Goal: Task Accomplishment & Management: Use online tool/utility

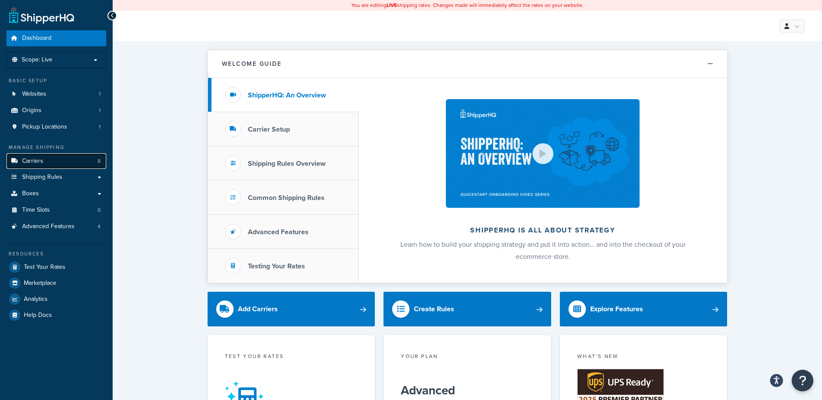
click at [71, 164] on link "Carriers 8" at bounding box center [56, 161] width 100 height 16
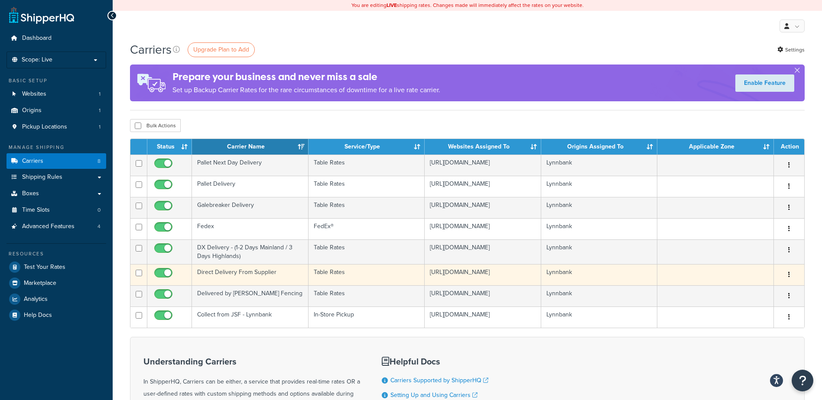
click at [285, 275] on td "Direct Delivery From Supplier" at bounding box center [250, 274] width 117 height 21
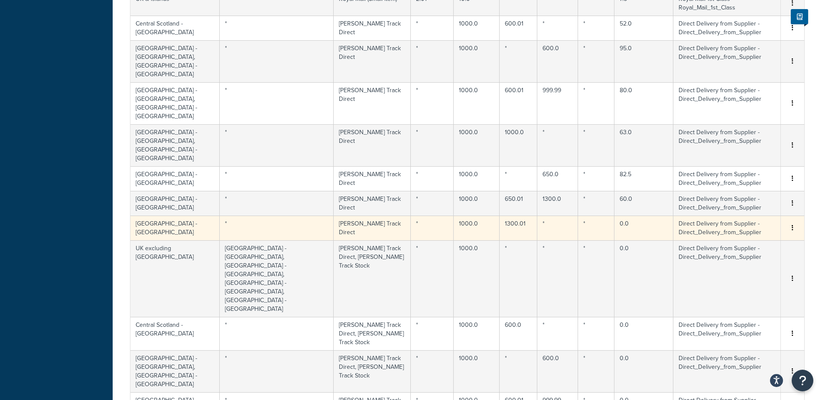
scroll to position [599, 0]
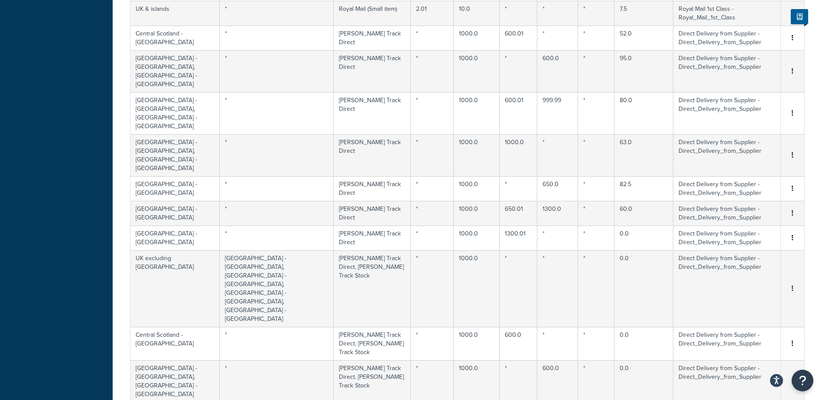
select select "1000"
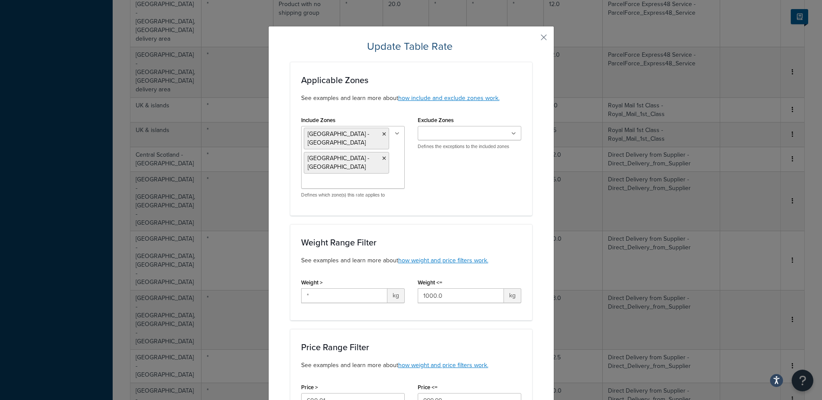
scroll to position [945, 0]
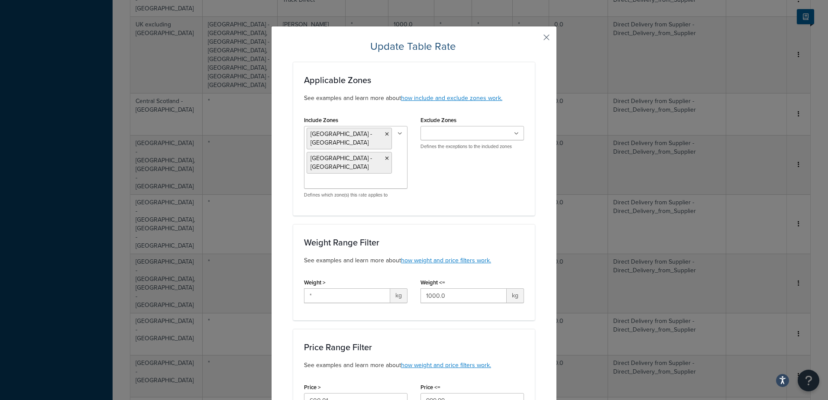
click at [535, 39] on button "button" at bounding box center [534, 40] width 2 height 2
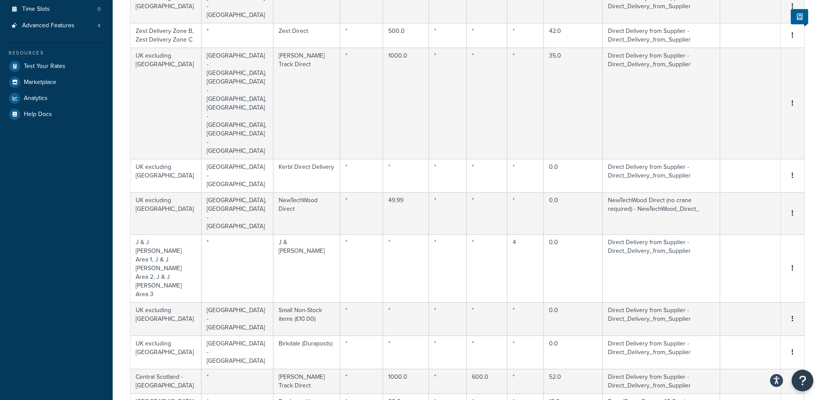
scroll to position [0, 0]
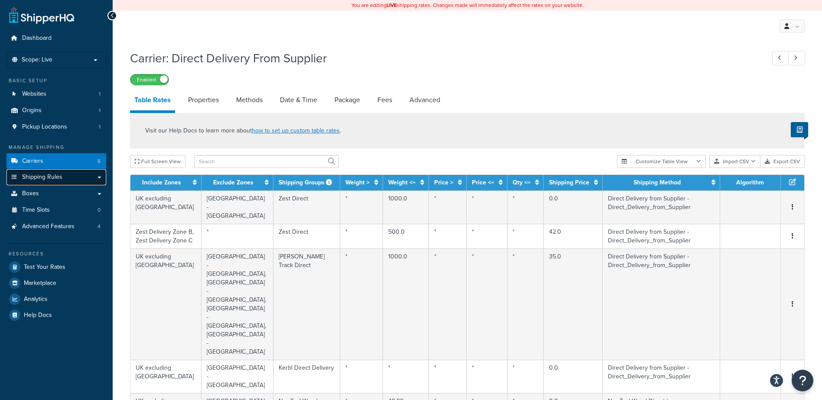
click at [73, 172] on link "Shipping Rules" at bounding box center [56, 177] width 100 height 16
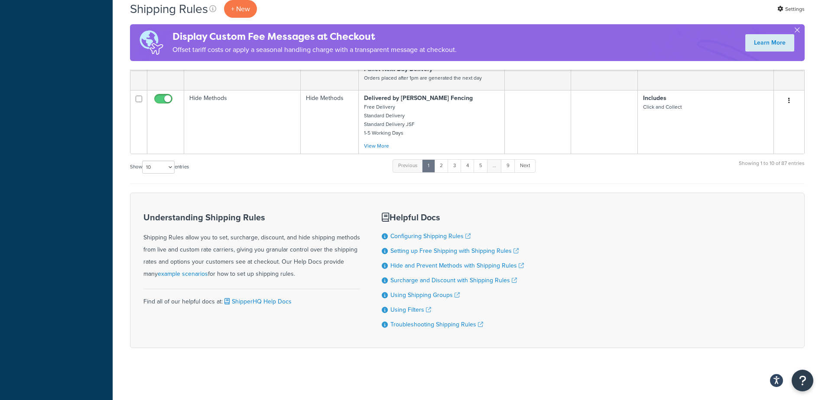
scroll to position [734, 0]
click at [153, 164] on select "10 15 25 50 100 1000" at bounding box center [158, 167] width 32 height 13
select select "1000"
click at [143, 161] on select "10 15 25 50 100 1000" at bounding box center [158, 167] width 32 height 13
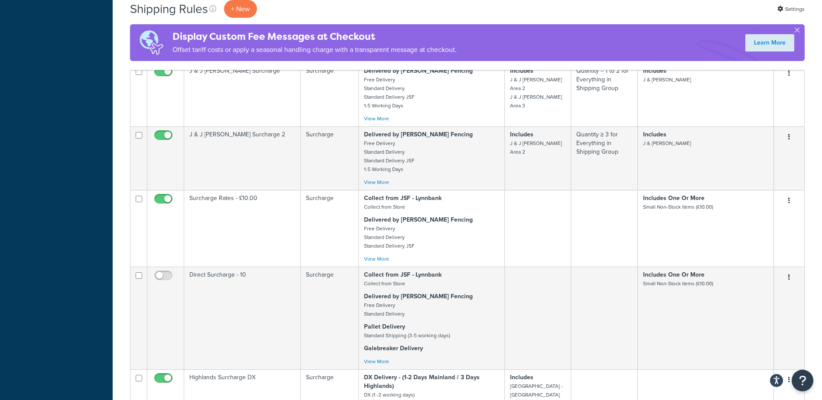
scroll to position [1768, 0]
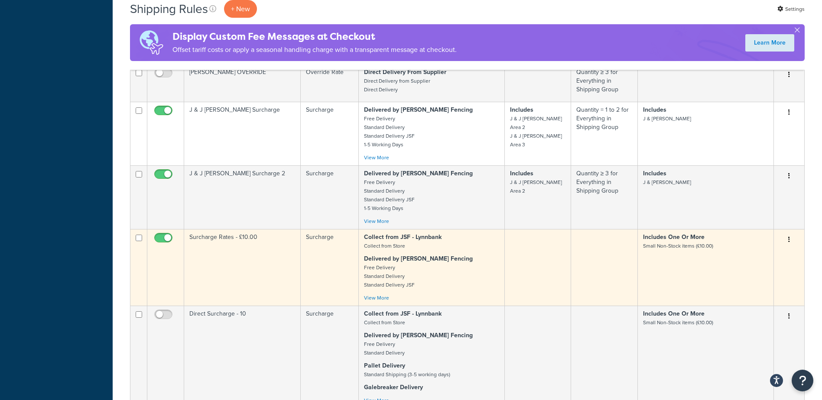
click at [277, 286] on td "Surcharge Rates - £10.00" at bounding box center [242, 267] width 117 height 77
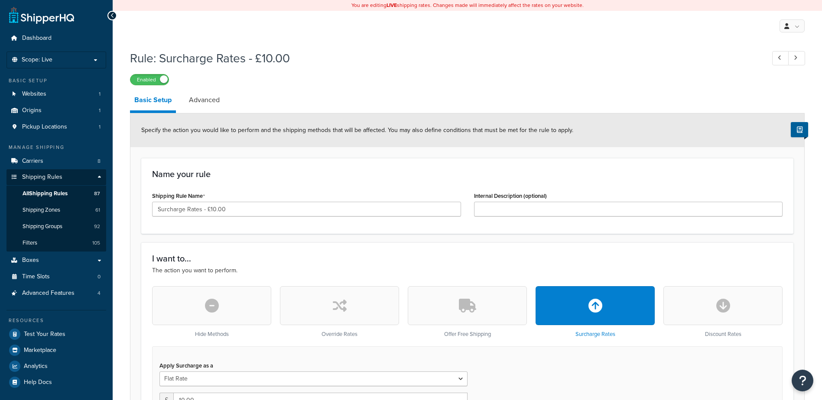
select select "SHIPPING_GROUP"
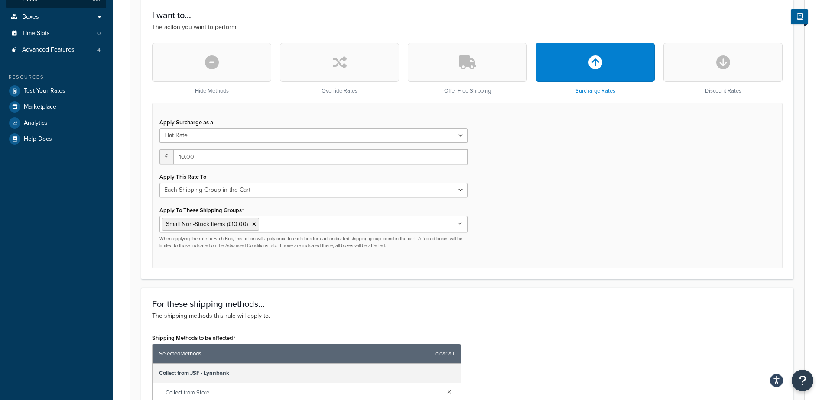
scroll to position [260, 0]
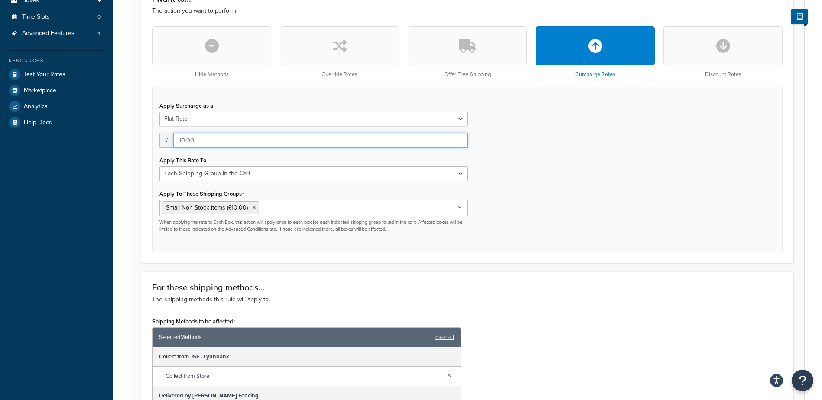
click at [185, 139] on input "10.00" at bounding box center [320, 140] width 294 height 15
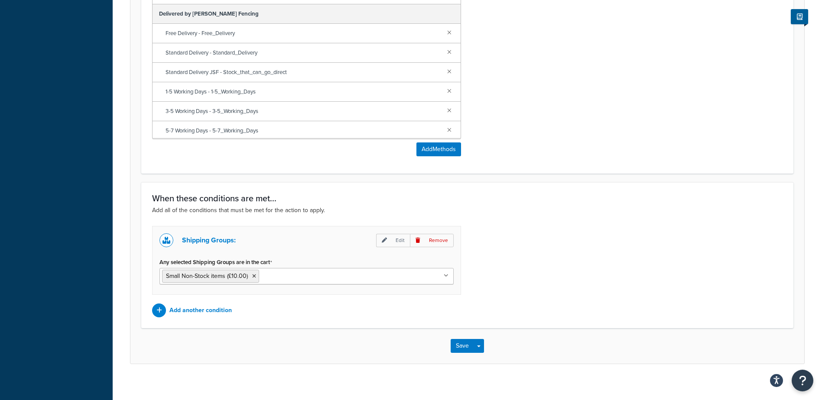
scroll to position [651, 0]
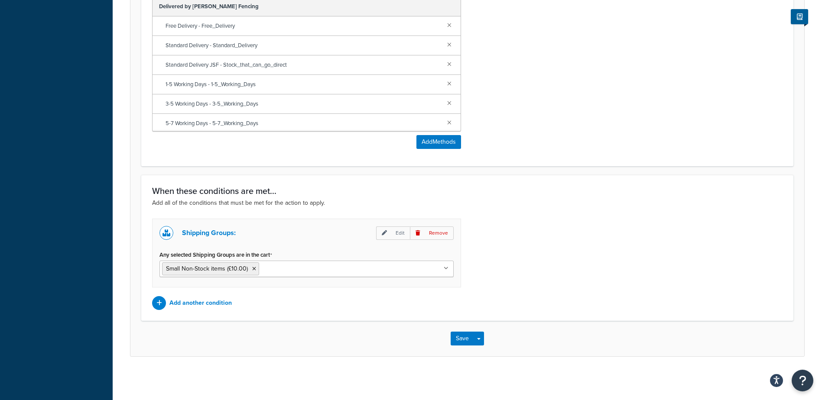
type input "12.00"
click at [462, 334] on button "Save" at bounding box center [462, 339] width 23 height 14
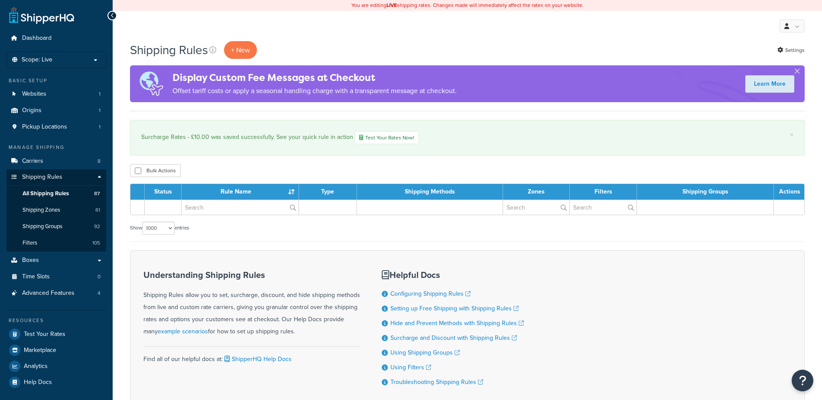
select select "1000"
